Goal: Transaction & Acquisition: Purchase product/service

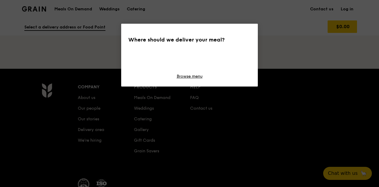
click at [190, 51] on div "Where should we deliver your meal? Browse menu" at bounding box center [189, 55] width 137 height 63
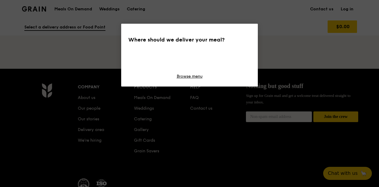
click at [187, 57] on div "Where should we deliver your meal? Browse menu" at bounding box center [189, 55] width 137 height 63
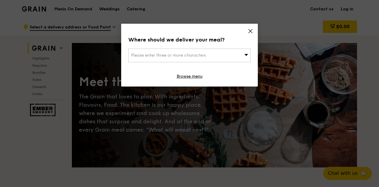
click at [182, 61] on div "Please enter three or more characters" at bounding box center [189, 56] width 122 height 14
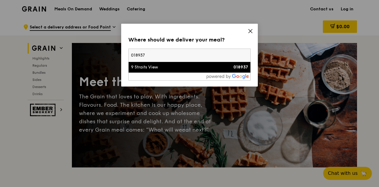
type input "018937"
click at [160, 67] on div "9 Straits View" at bounding box center [175, 67] width 88 height 6
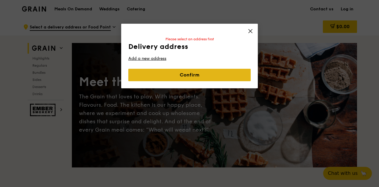
click at [198, 79] on link "Confirm" at bounding box center [189, 75] width 122 height 12
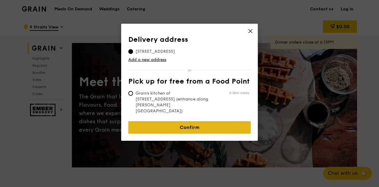
click at [183, 122] on link "Confirm" at bounding box center [189, 128] width 122 height 12
click at [193, 122] on link "Confirm" at bounding box center [189, 128] width 122 height 12
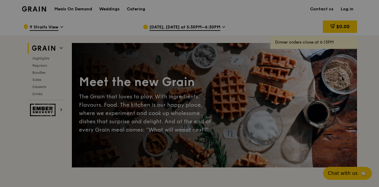
click at [39, 80] on div at bounding box center [189, 93] width 379 height 187
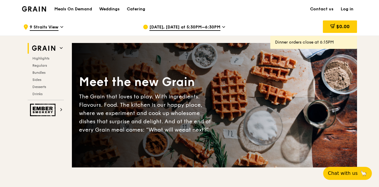
click at [39, 80] on span "Sides" at bounding box center [36, 80] width 9 height 4
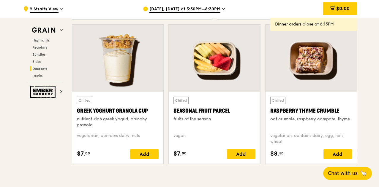
scroll to position [1882, 0]
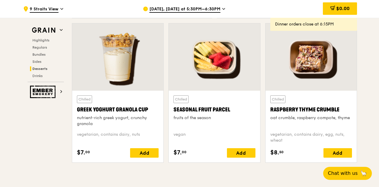
click at [238, 85] on div at bounding box center [214, 56] width 91 height 67
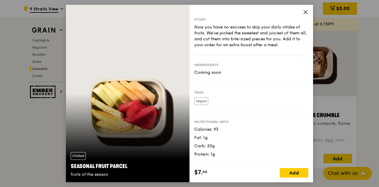
scroll to position [1882, 0]
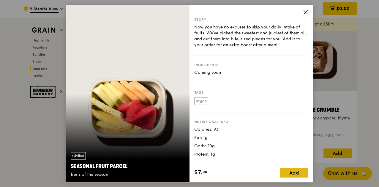
click at [295, 178] on div "Add" at bounding box center [294, 173] width 29 height 10
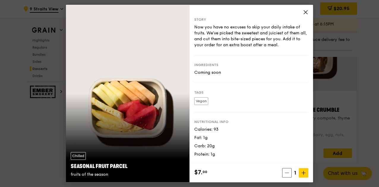
click at [305, 13] on icon at bounding box center [305, 12] width 5 height 5
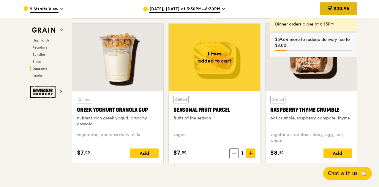
click at [338, 12] on div "$20.95" at bounding box center [338, 8] width 37 height 12
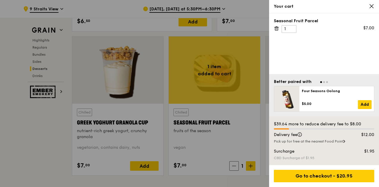
scroll to position [1852, 0]
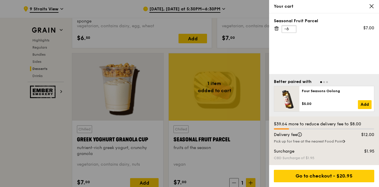
type input "-6"
click at [290, 30] on input "-6" at bounding box center [289, 29] width 15 height 8
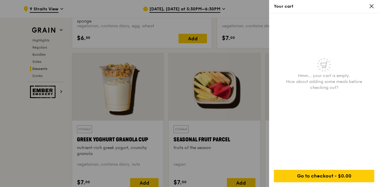
drag, startPoint x: 282, startPoint y: 30, endPoint x: 289, endPoint y: 29, distance: 6.8
click at [327, 59] on img at bounding box center [324, 65] width 14 height 14
click at [371, 9] on span at bounding box center [371, 7] width 5 height 6
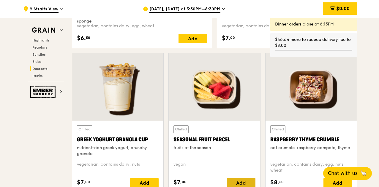
click at [237, 182] on div "Add" at bounding box center [241, 184] width 29 height 10
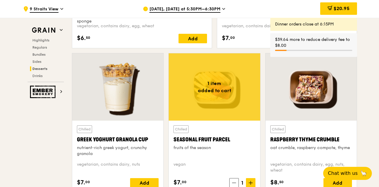
click at [305, 39] on div "$39.64 more to reduce delivery fee to $8.00" at bounding box center [313, 43] width 77 height 12
click at [340, 6] on span "$20.95" at bounding box center [342, 9] width 16 height 6
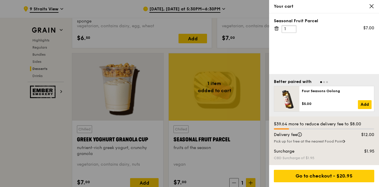
drag, startPoint x: 288, startPoint y: 28, endPoint x: 280, endPoint y: 28, distance: 7.7
click at [280, 28] on div "Seasonal Fruit Parcel 1 $7.00" at bounding box center [324, 25] width 100 height 15
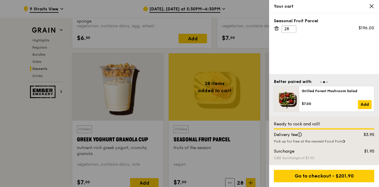
type input "28"
click at [343, 53] on div "Seasonal Fruit Parcel 28 $196.00" at bounding box center [324, 43] width 110 height 61
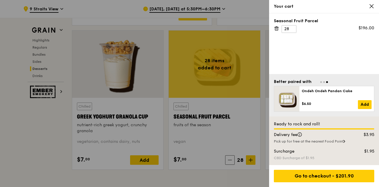
scroll to position [1882, 0]
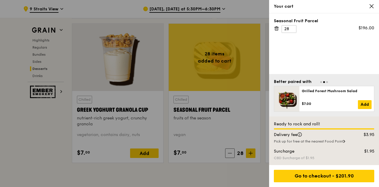
click at [197, 101] on div at bounding box center [189, 93] width 379 height 187
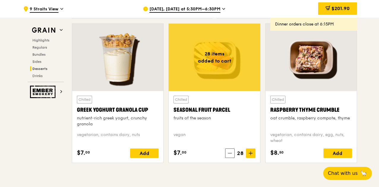
click at [229, 65] on div at bounding box center [214, 57] width 91 height 67
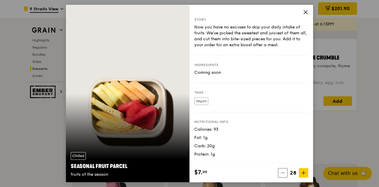
scroll to position [1941, 0]
